Goal: Information Seeking & Learning: Find specific page/section

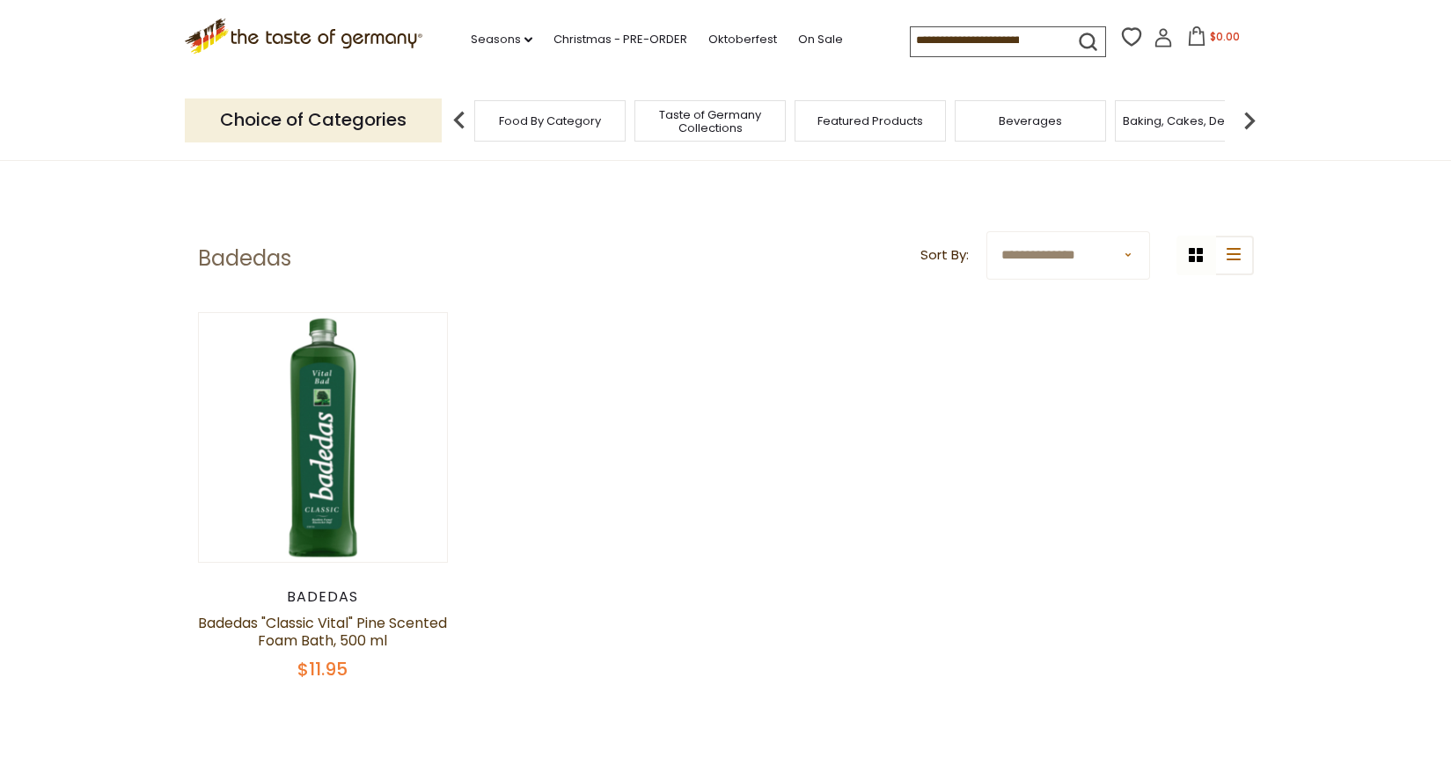
click at [1237, 128] on img at bounding box center [1249, 120] width 35 height 35
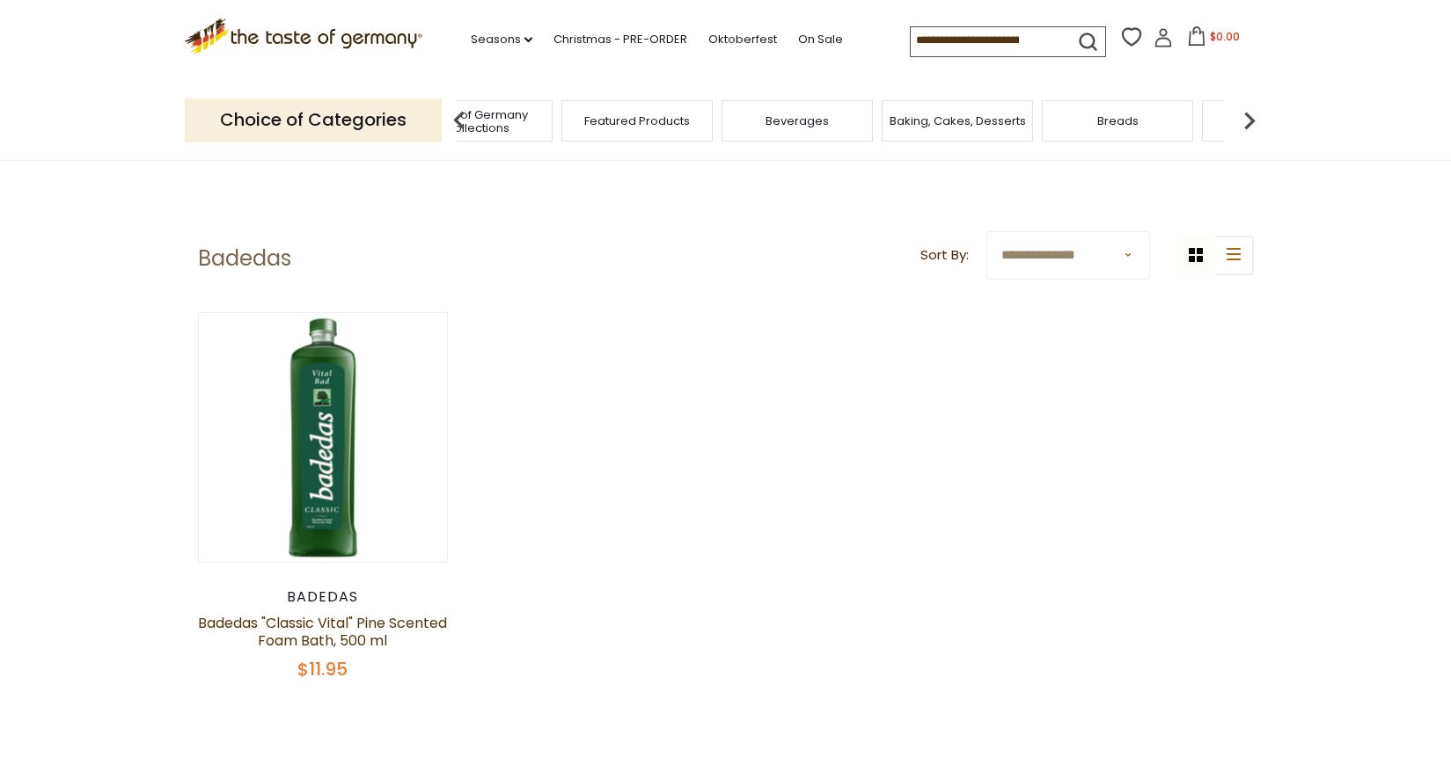
click at [1014, 46] on input at bounding box center [984, 39] width 149 height 25
type input "*********"
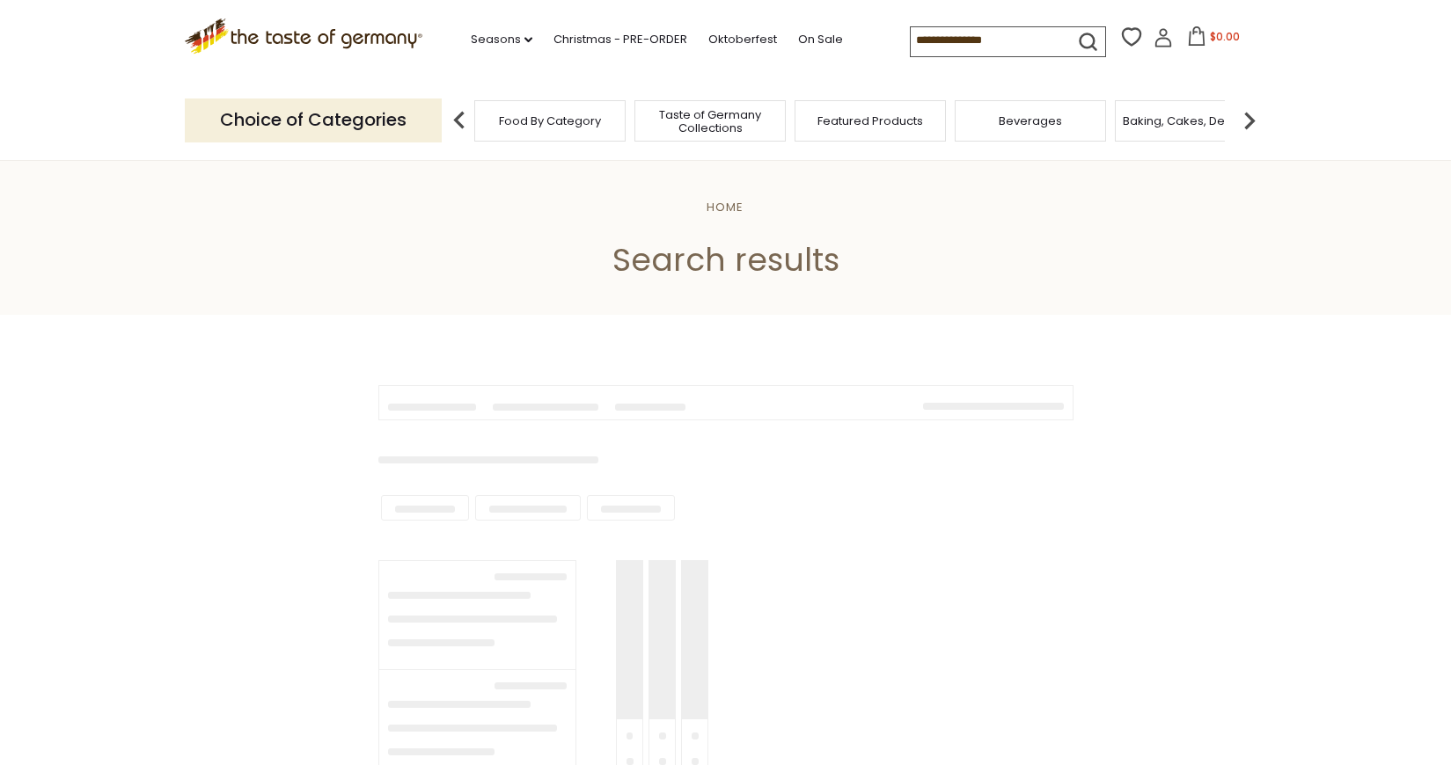
type input "*********"
